Goal: Information Seeking & Learning: Learn about a topic

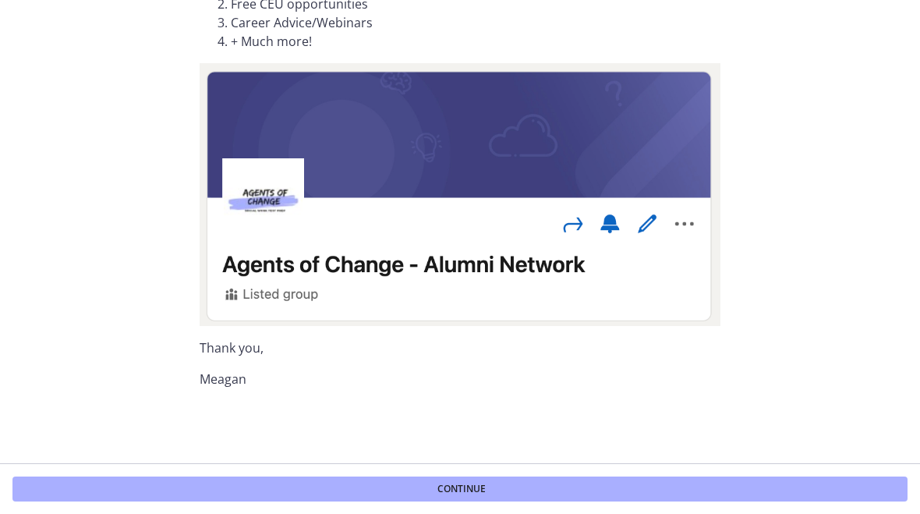
scroll to position [180, 0]
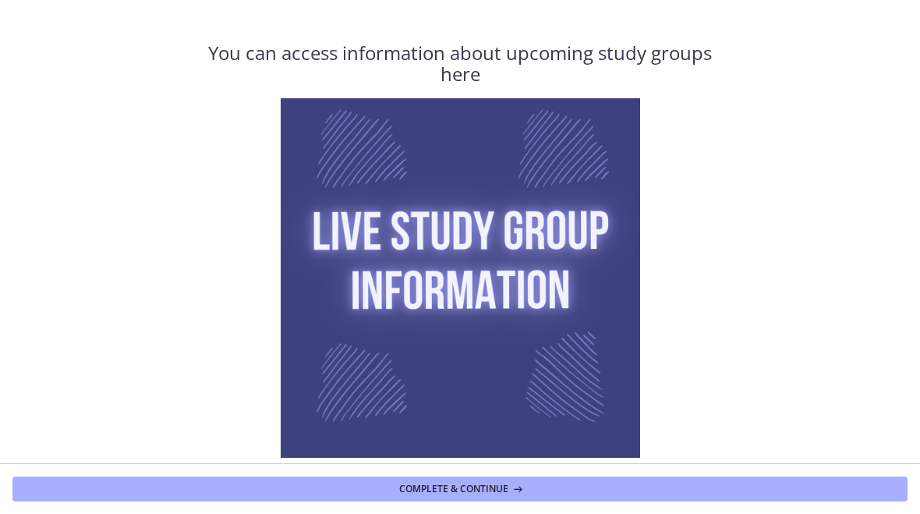
click at [313, 494] on button "Complete & continue" at bounding box center [459, 488] width 895 height 25
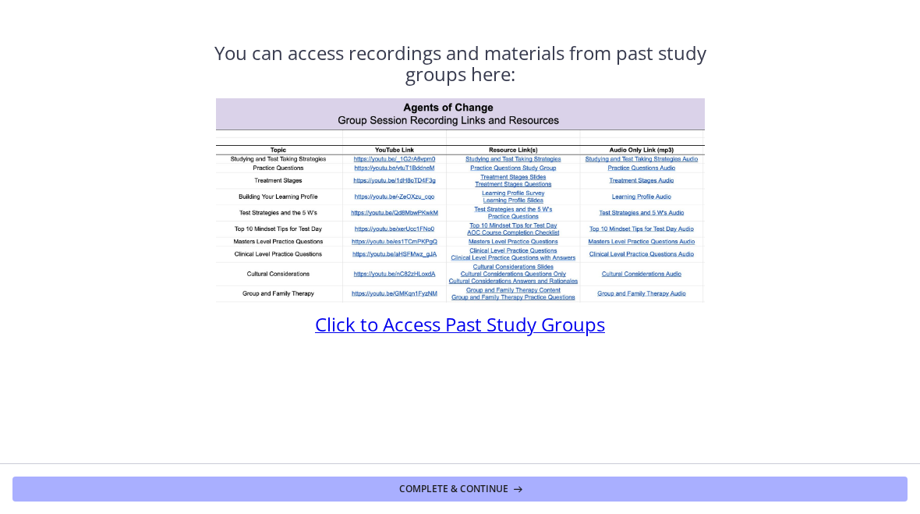
click at [227, 487] on button "Complete & continue" at bounding box center [459, 488] width 895 height 25
click at [473, 492] on span "Continue" at bounding box center [461, 489] width 48 height 12
